Goal: Information Seeking & Learning: Learn about a topic

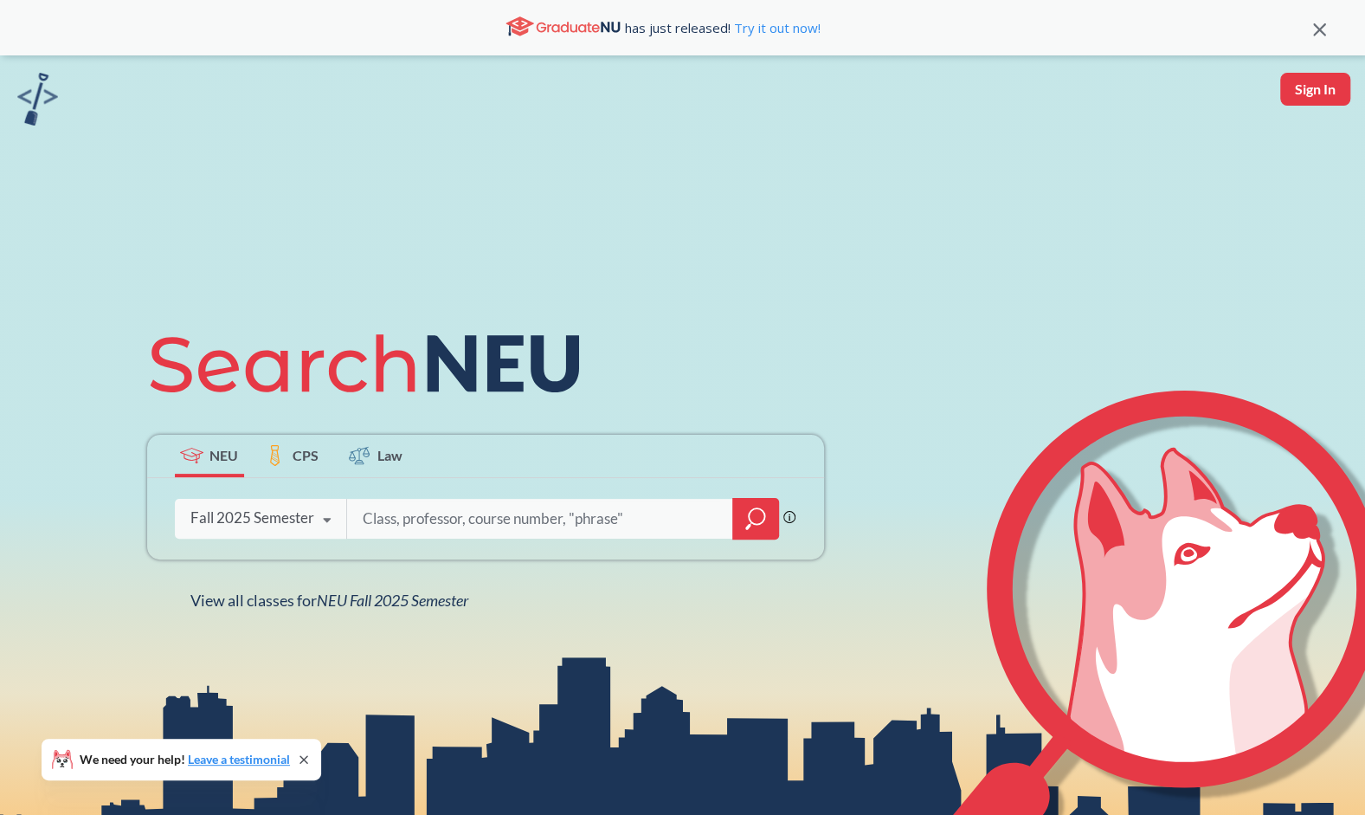
click at [424, 512] on input "search" at bounding box center [540, 518] width 360 height 36
type input "community health"
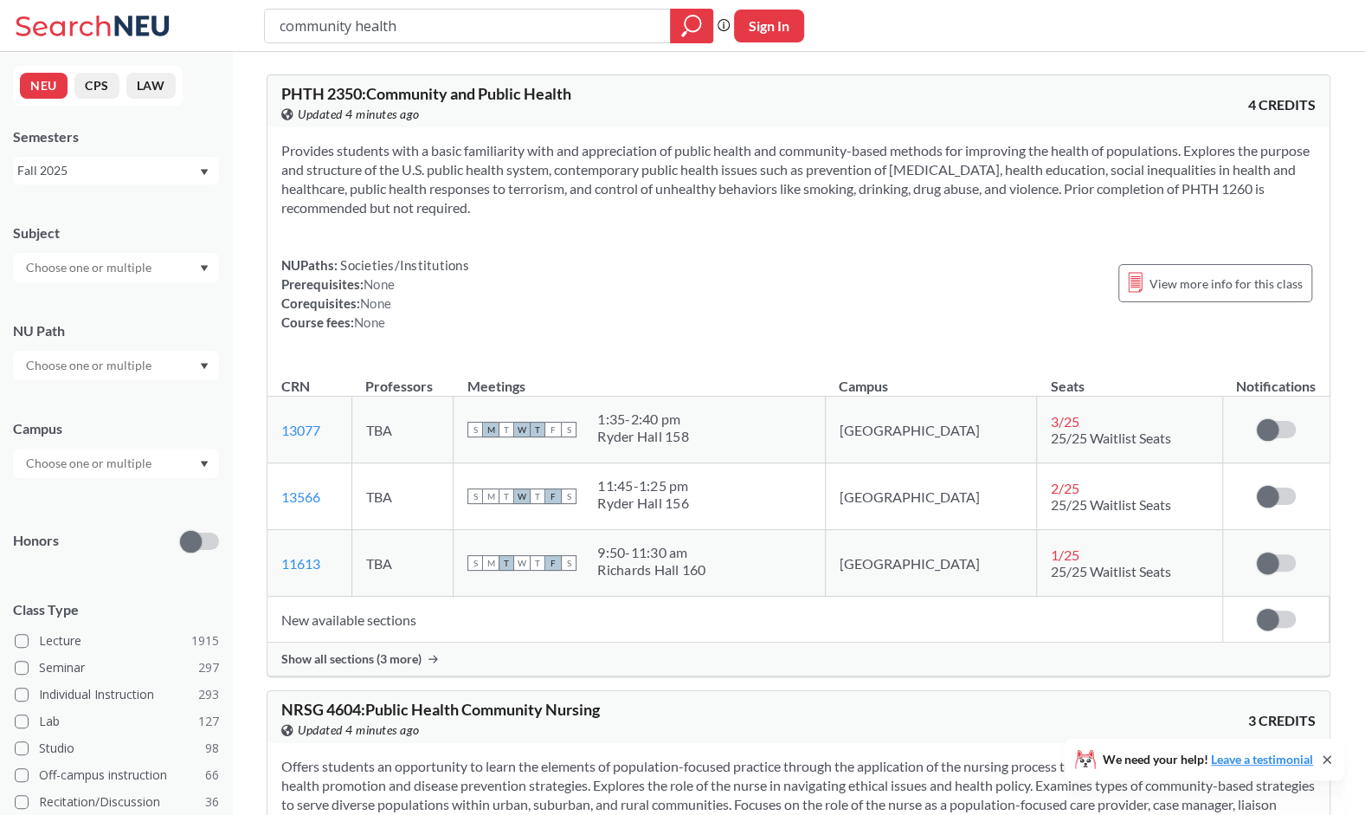
click at [356, 23] on input "community health" at bounding box center [468, 25] width 380 height 29
type input "community and public health"
click at [379, 657] on span "Show all sections (3 more)" at bounding box center [351, 659] width 140 height 16
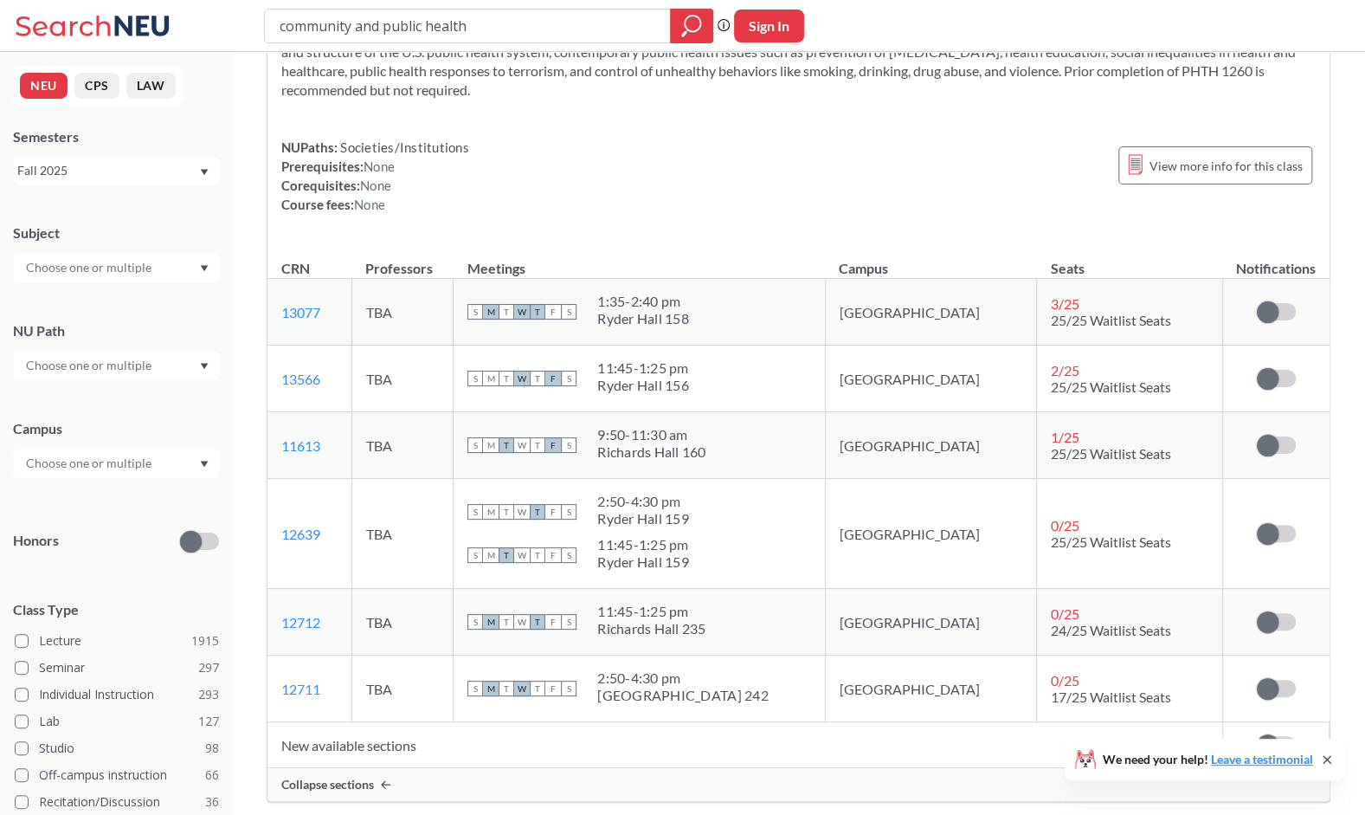
scroll to position [130, 0]
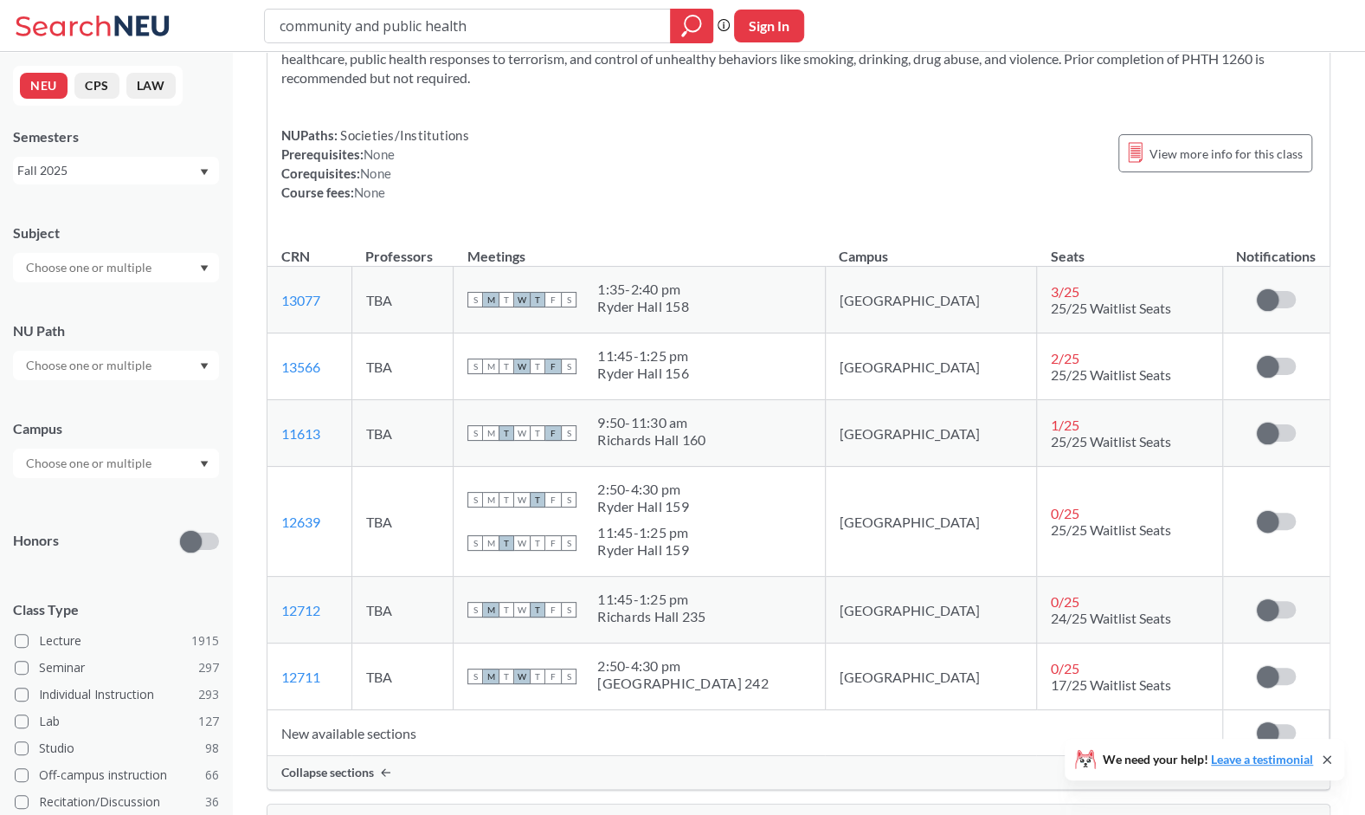
click at [894, 478] on td "[GEOGRAPHIC_DATA]" at bounding box center [930, 522] width 211 height 110
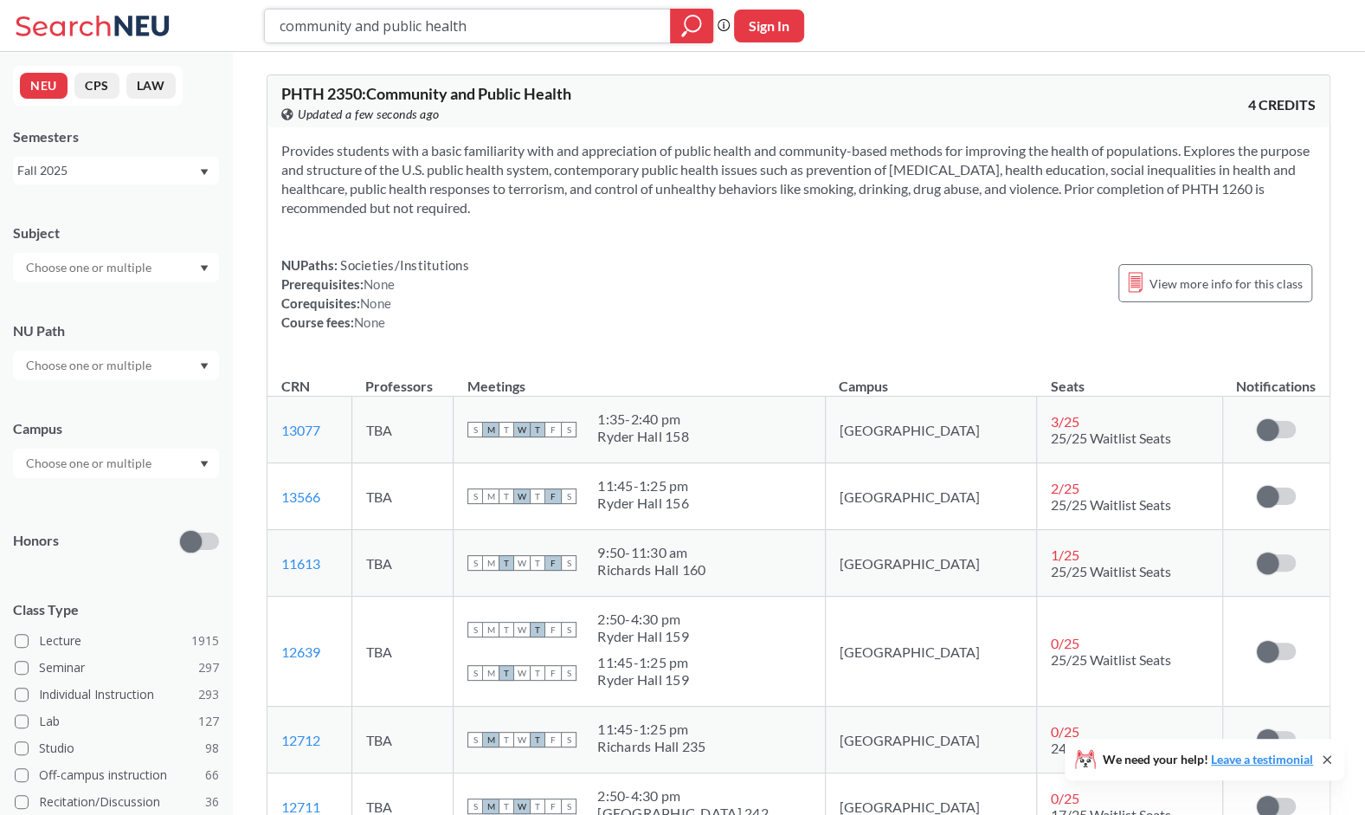
click at [514, 26] on input "community and public health" at bounding box center [468, 25] width 380 height 29
type input "c"
type input "health education"
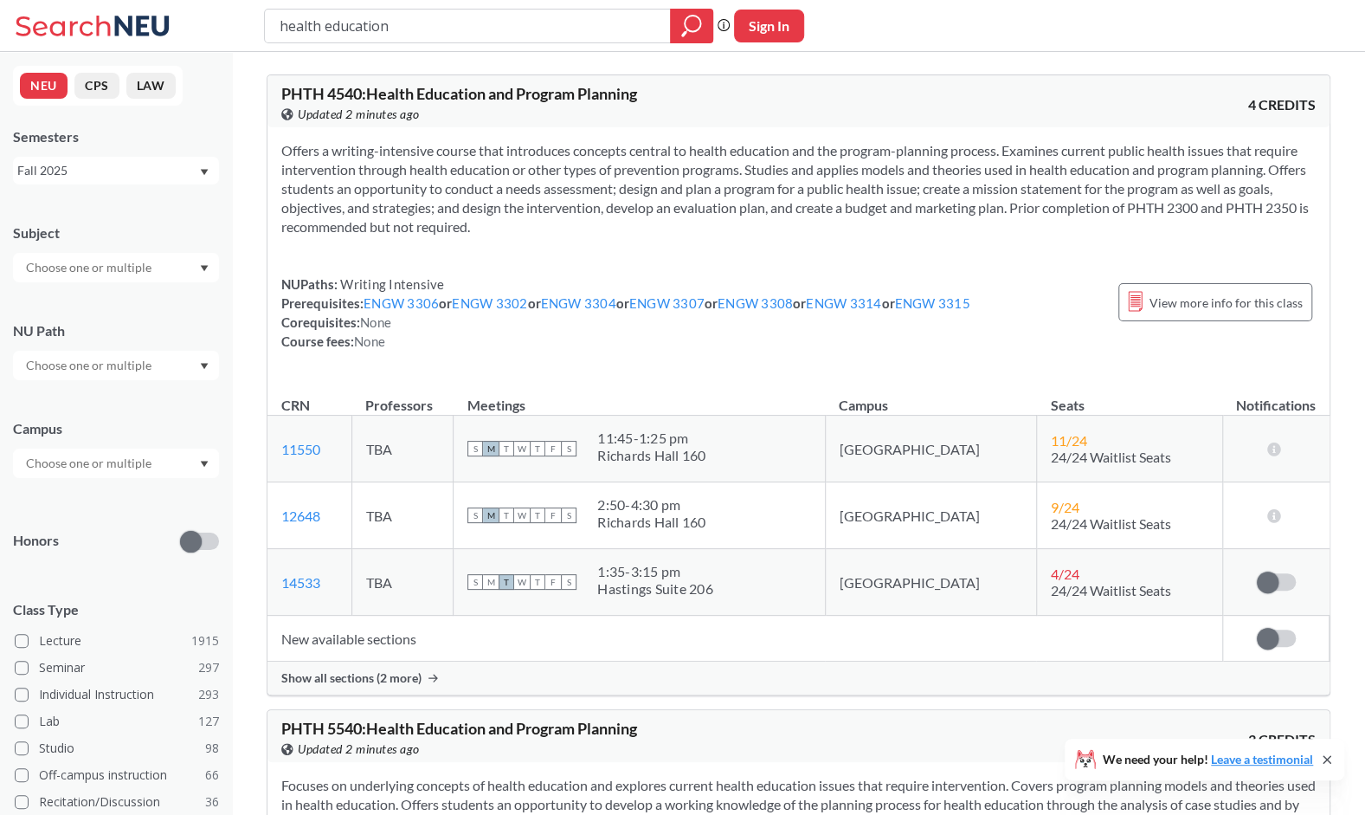
scroll to position [249, 0]
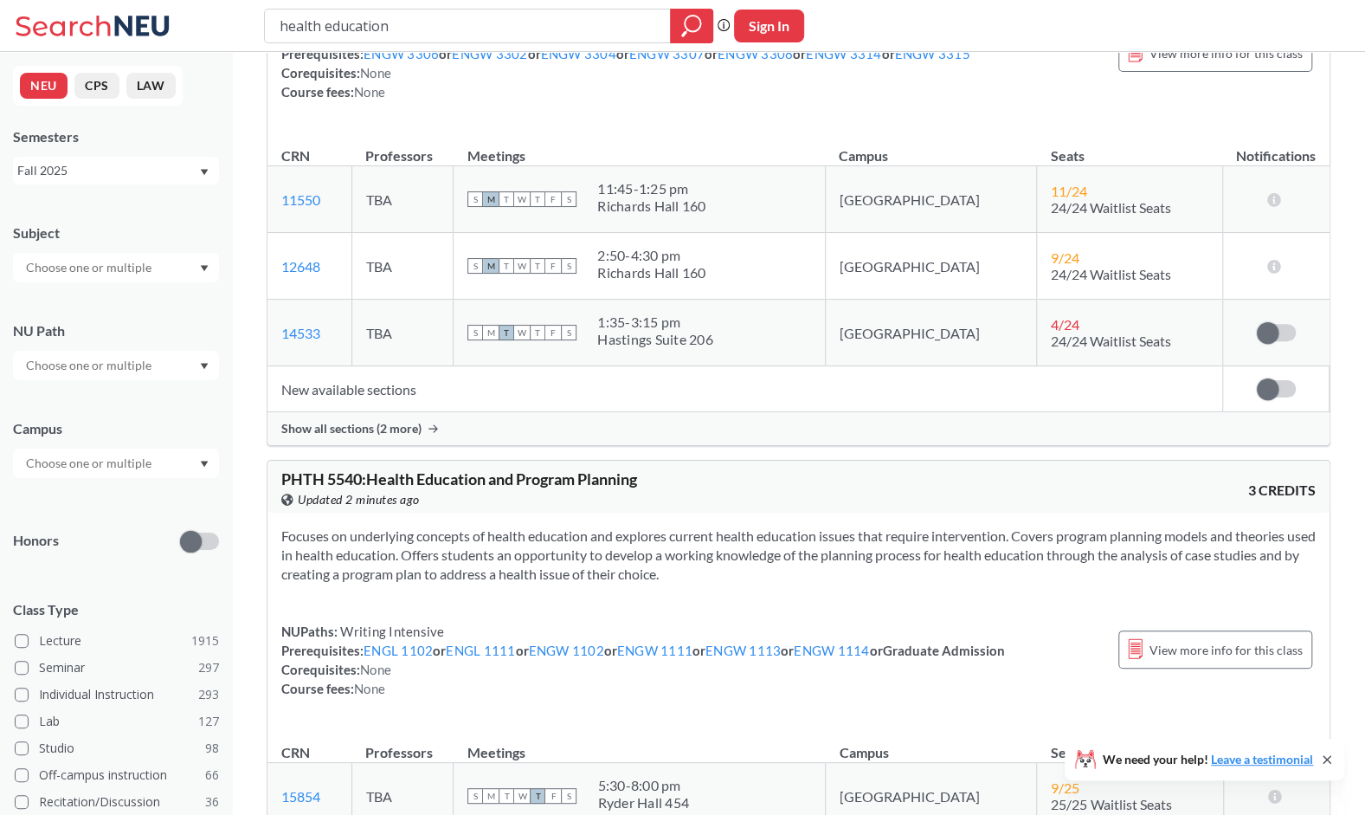
click at [346, 429] on span "Show all sections (2 more)" at bounding box center [351, 429] width 140 height 16
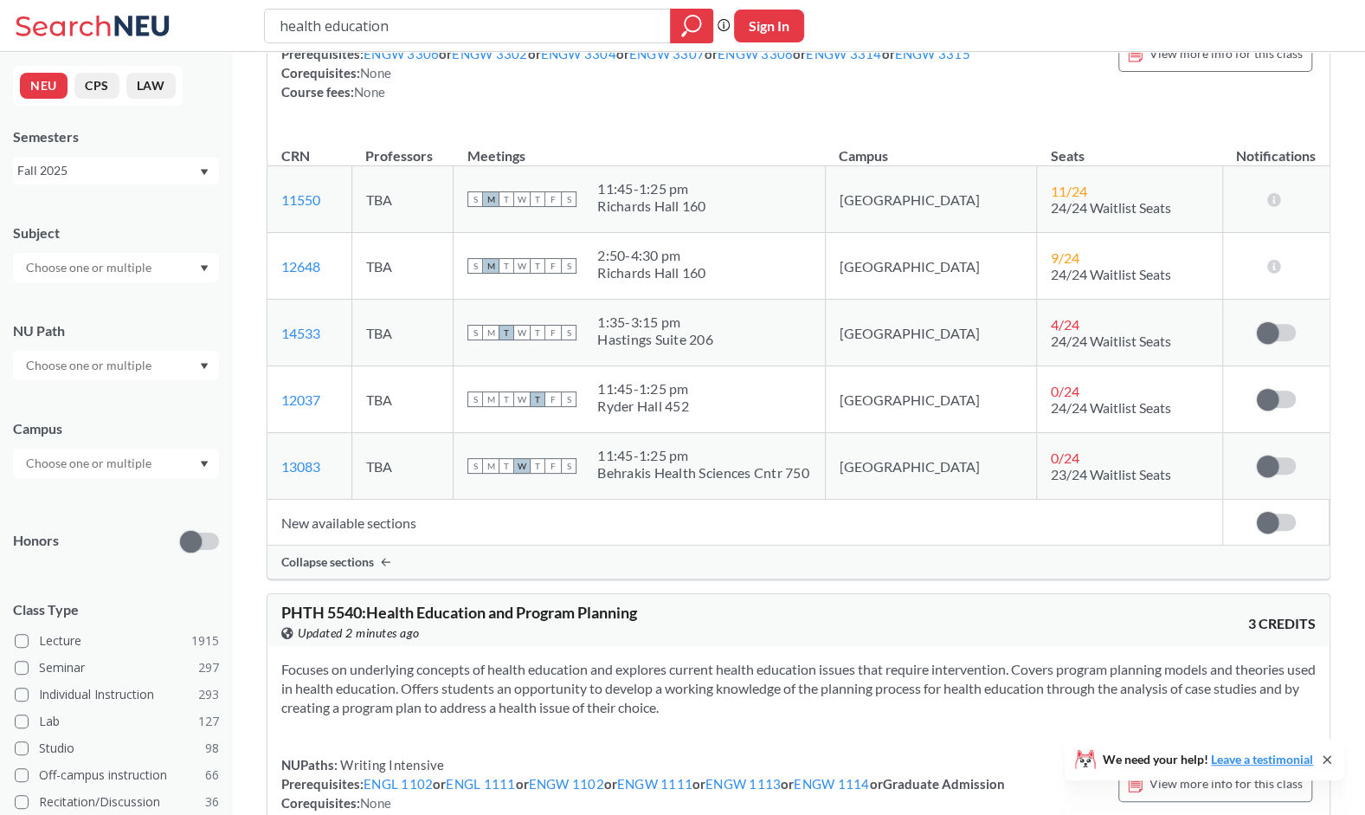
click at [1321, 765] on icon at bounding box center [1327, 759] width 14 height 14
